Goal: Task Accomplishment & Management: Use online tool/utility

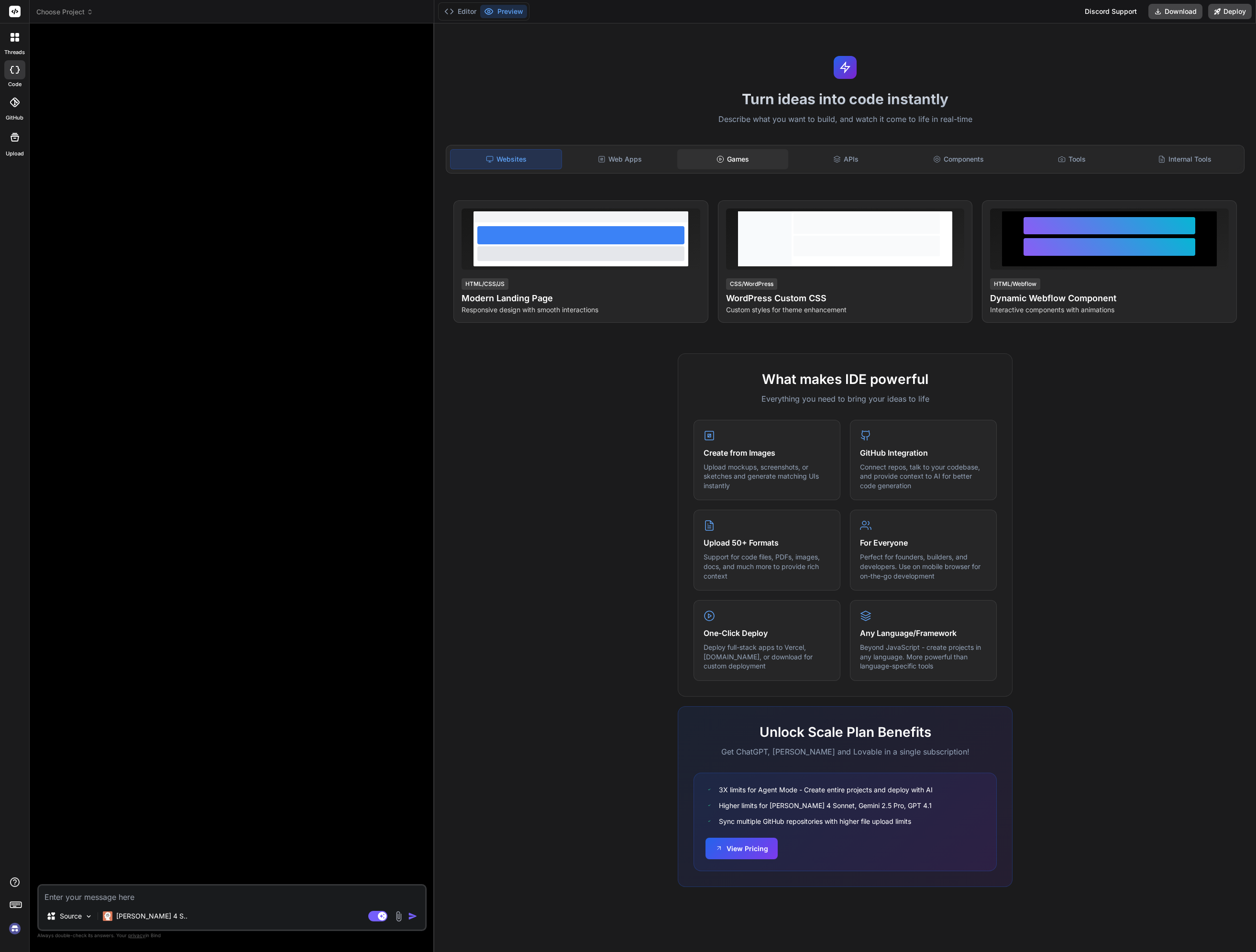
click at [733, 155] on div "Games" at bounding box center [733, 159] width 111 height 20
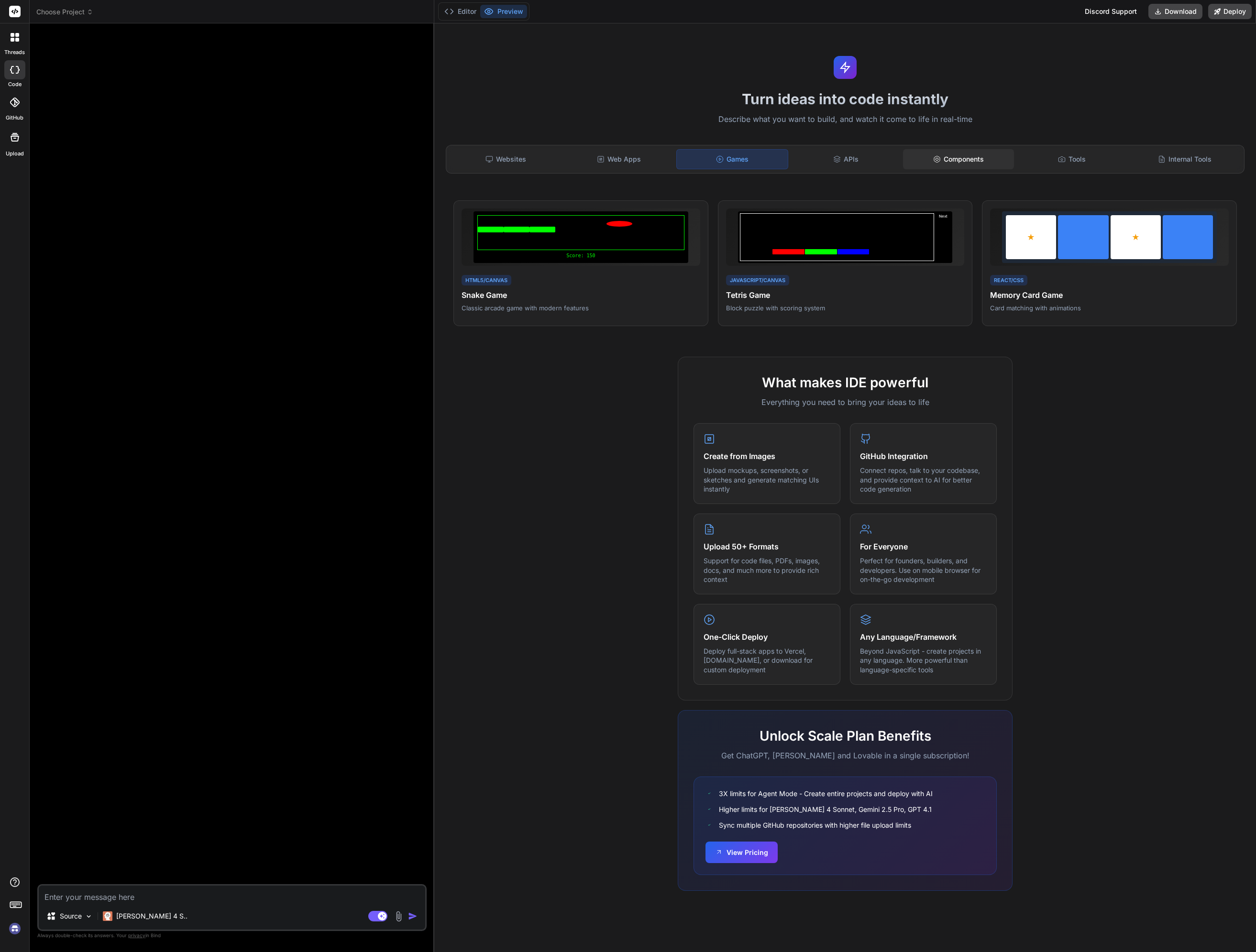
click at [772, 153] on div "Components" at bounding box center [958, 159] width 111 height 20
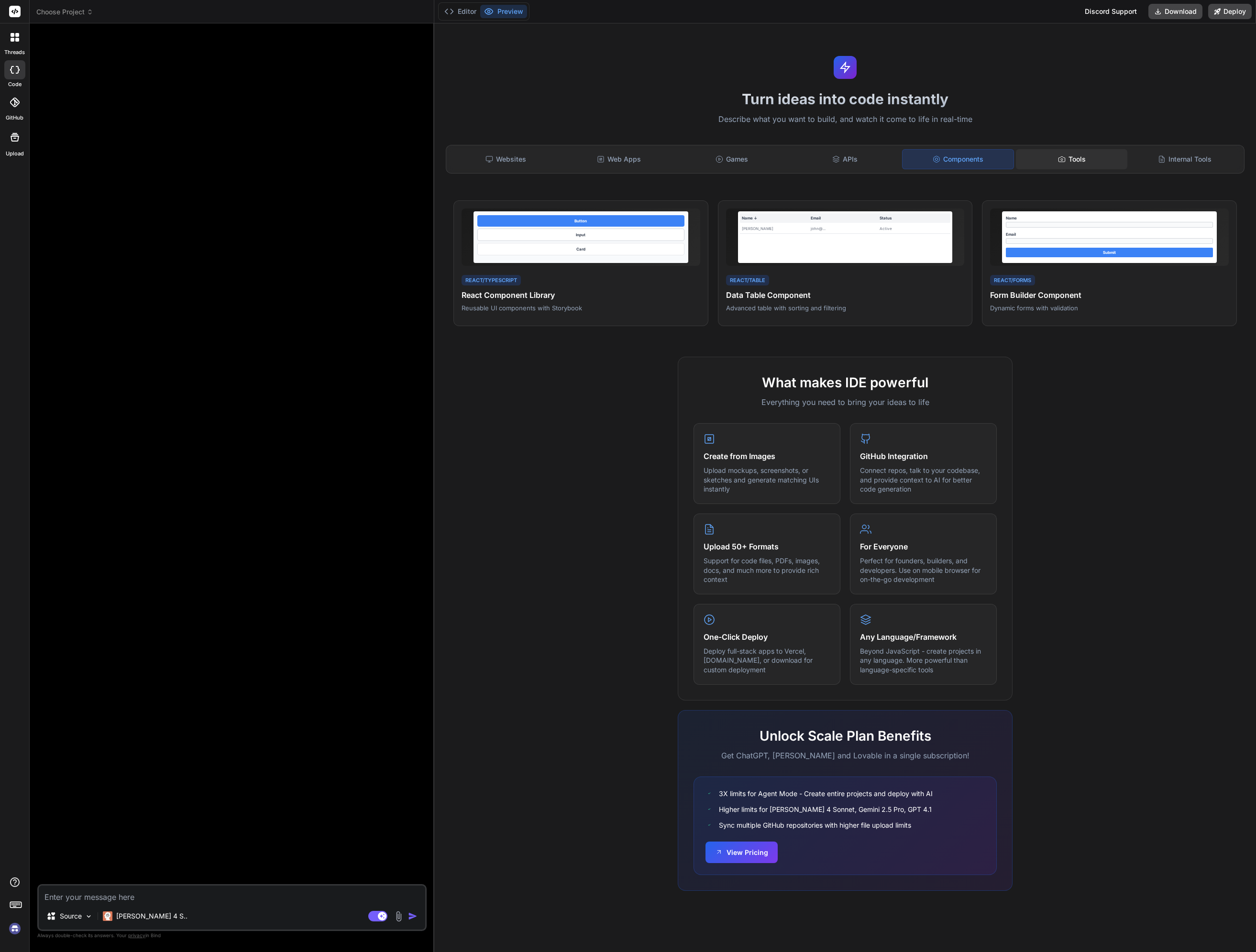
click at [772, 155] on icon at bounding box center [1061, 159] width 7 height 7
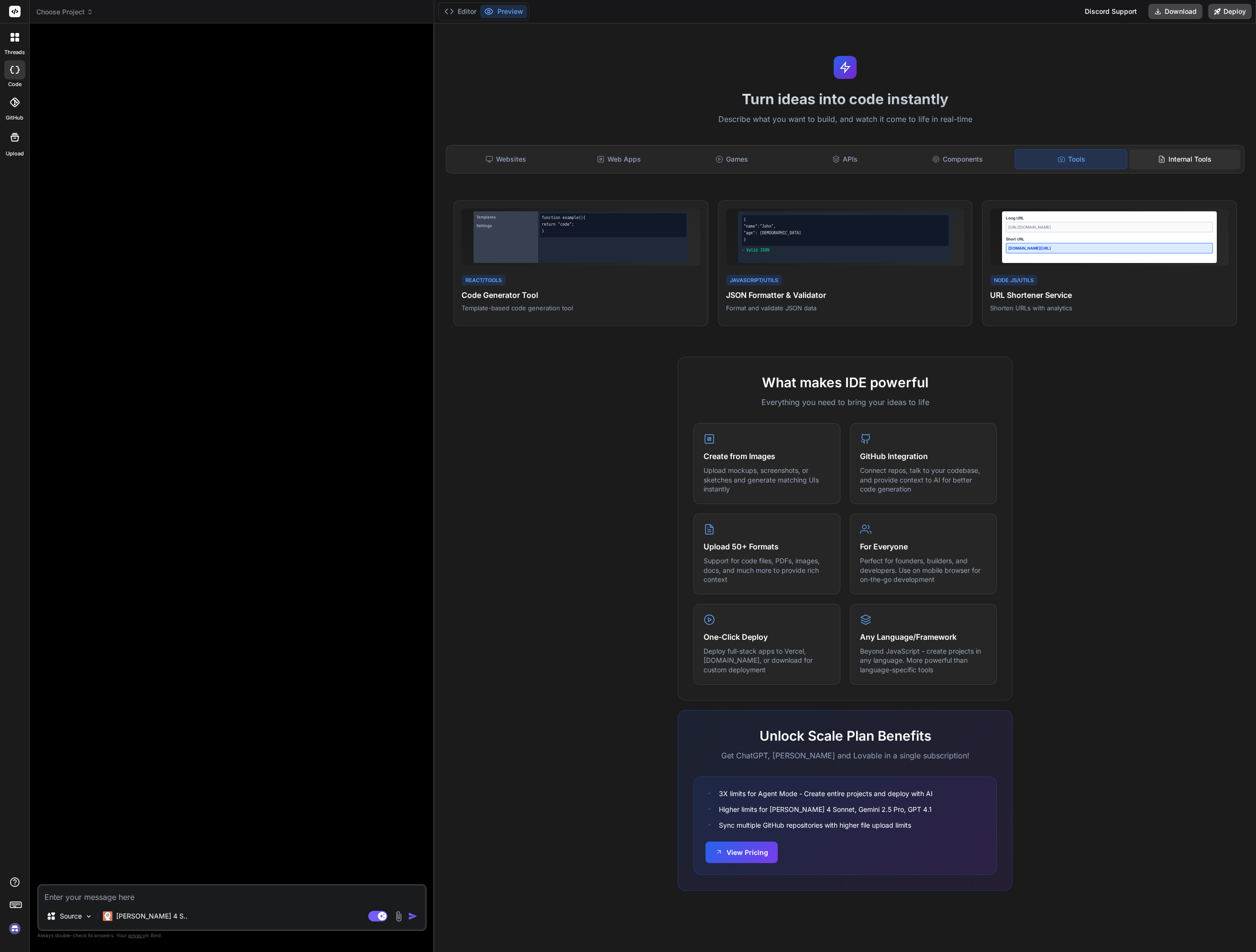
click at [772, 149] on div "Internal Tools" at bounding box center [1184, 159] width 111 height 20
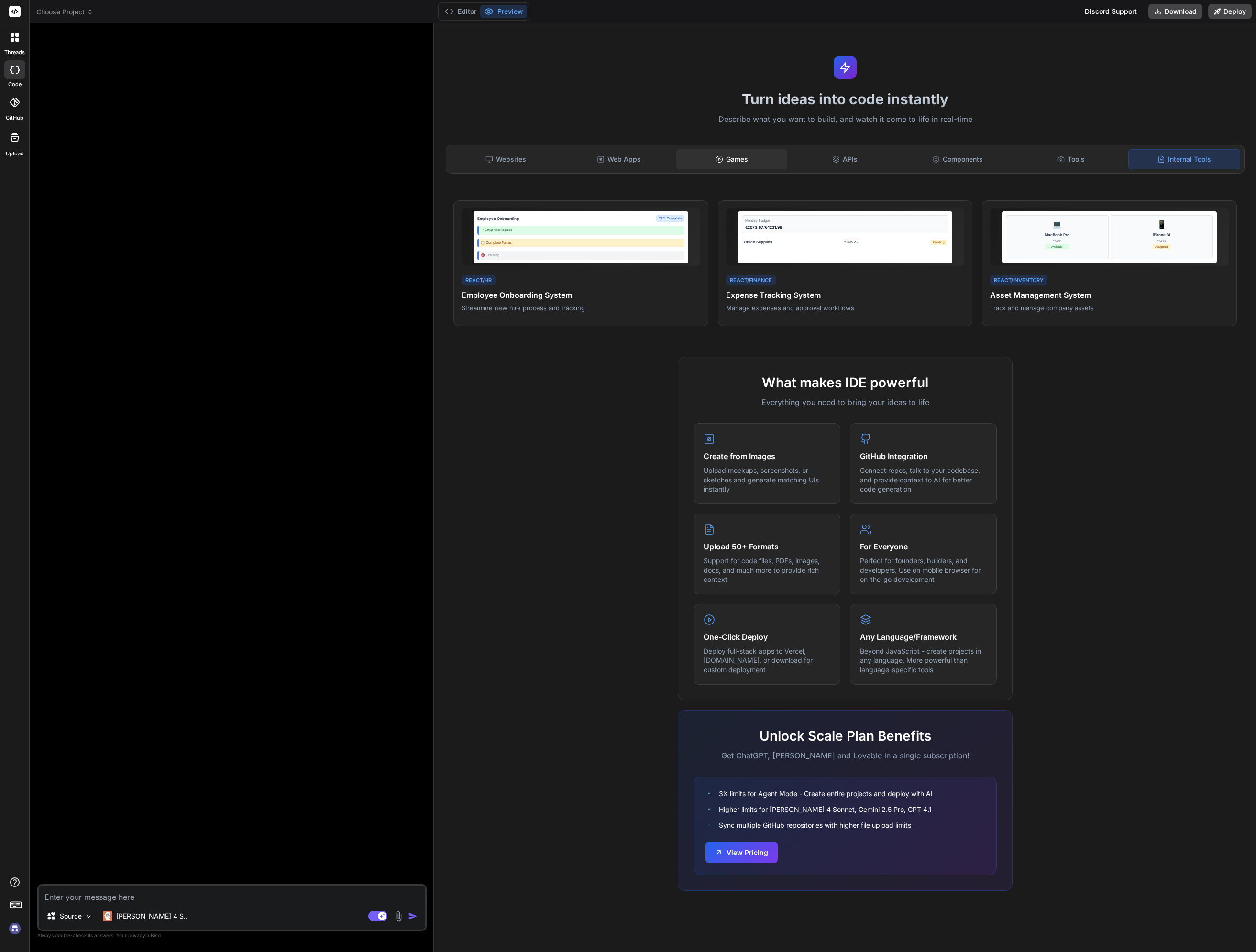
click at [742, 153] on div "Games" at bounding box center [731, 159] width 111 height 20
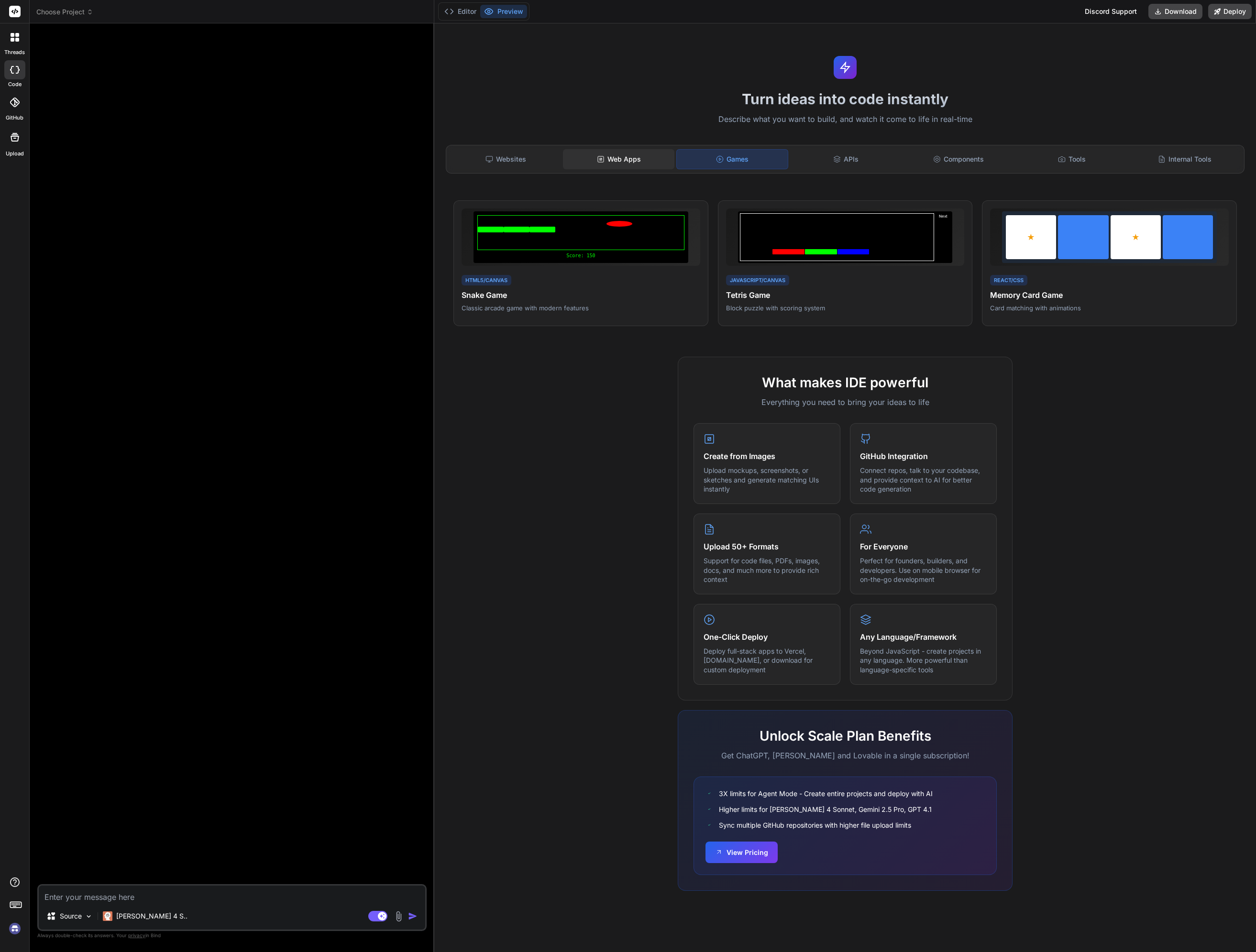
click at [630, 149] on div "Web Apps" at bounding box center [618, 159] width 111 height 20
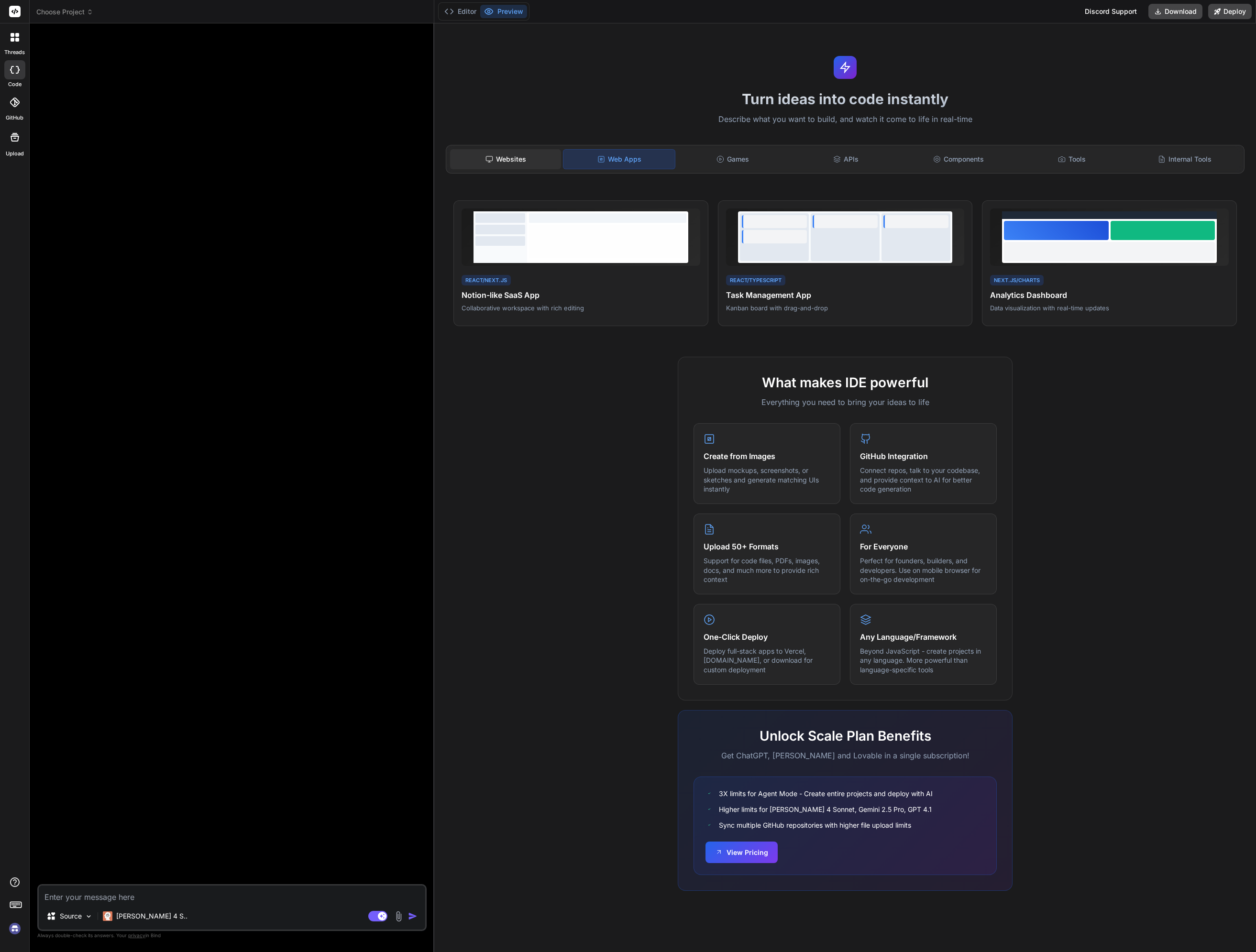
click at [523, 158] on div "Websites" at bounding box center [505, 159] width 111 height 20
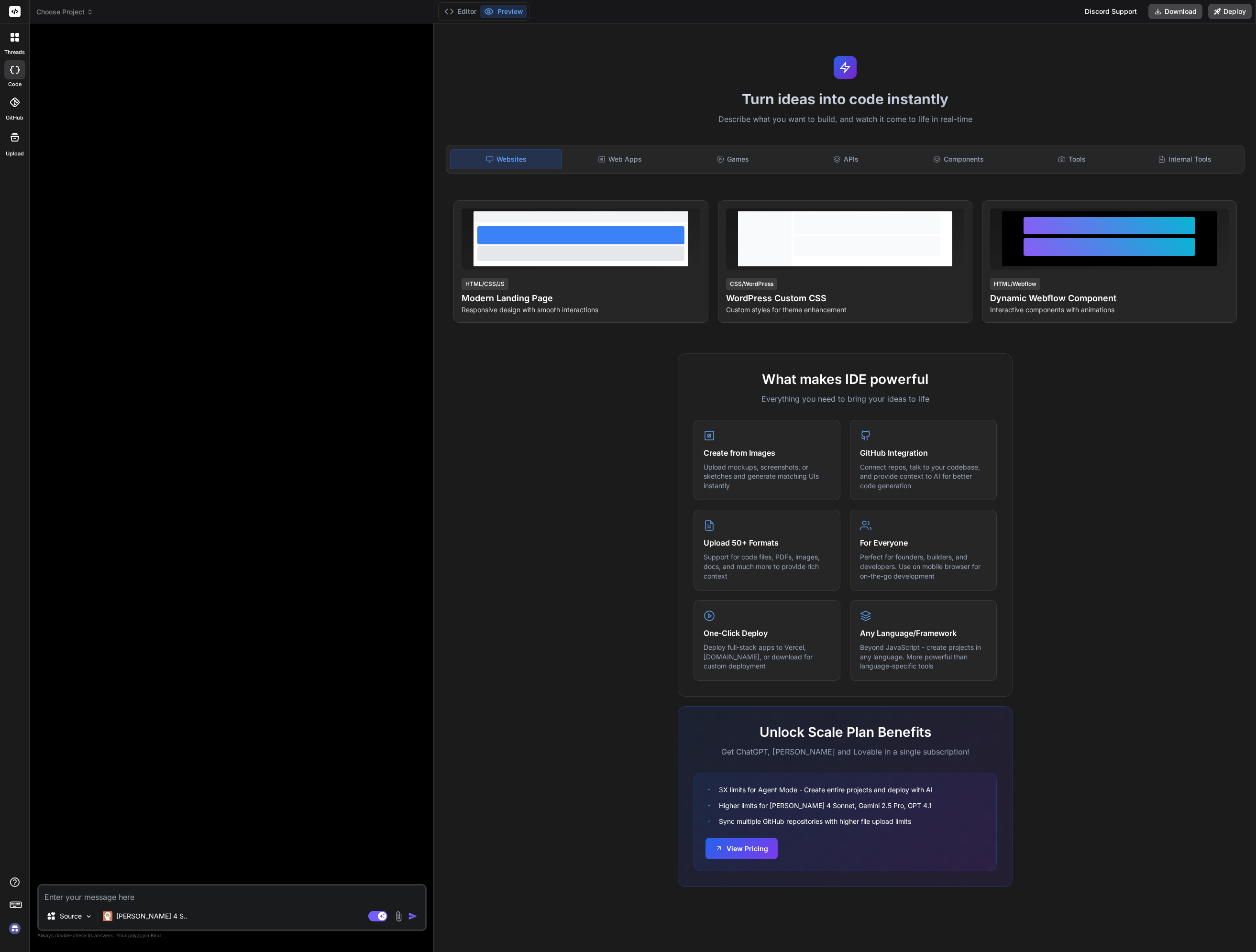
click at [343, 556] on div at bounding box center [233, 457] width 387 height 853
click at [9, 935] on img at bounding box center [15, 928] width 16 height 16
type textarea "x"
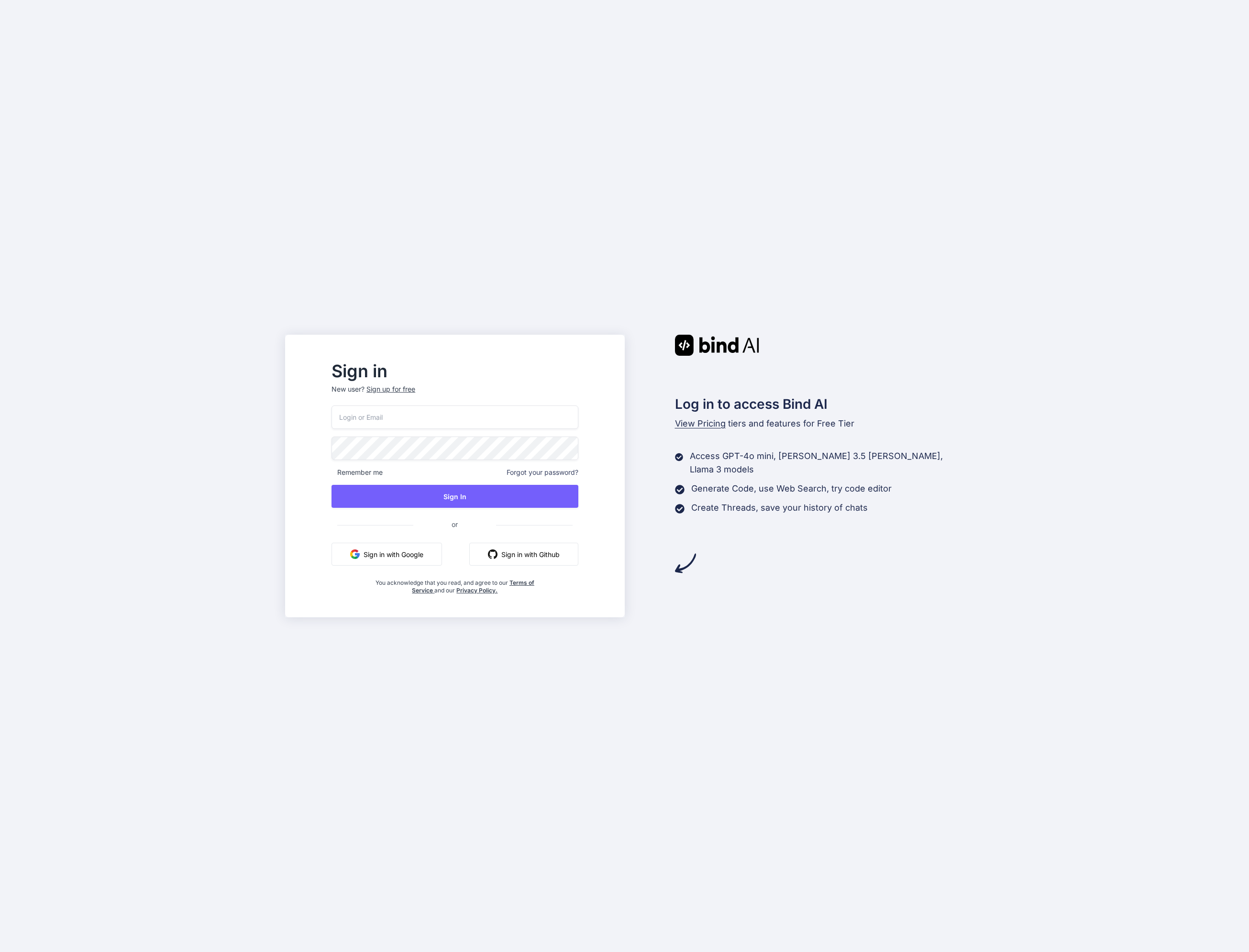
click at [442, 558] on button "Sign in with Google" at bounding box center [387, 554] width 110 height 23
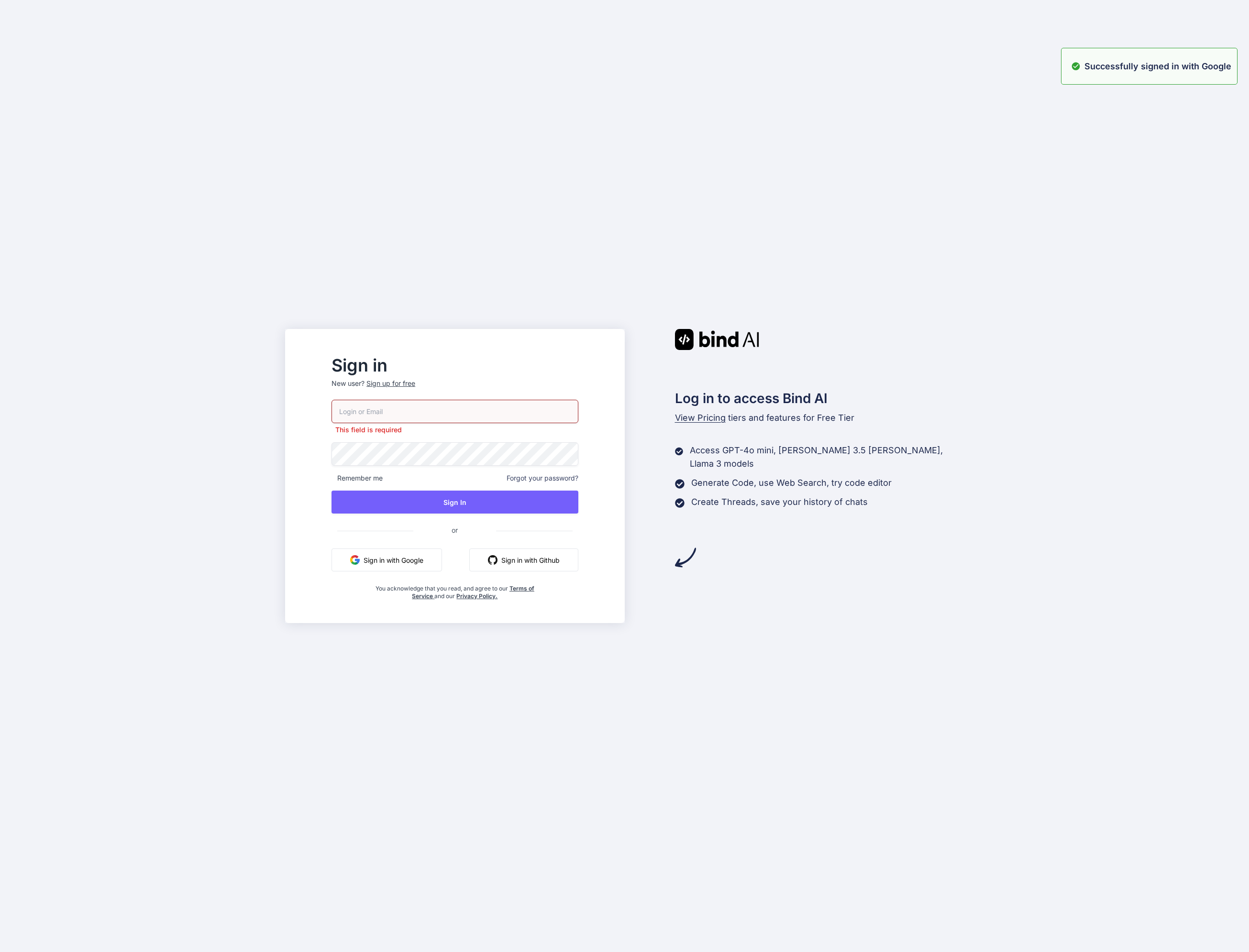
click at [416, 562] on button "Sign in with Google" at bounding box center [387, 560] width 110 height 23
